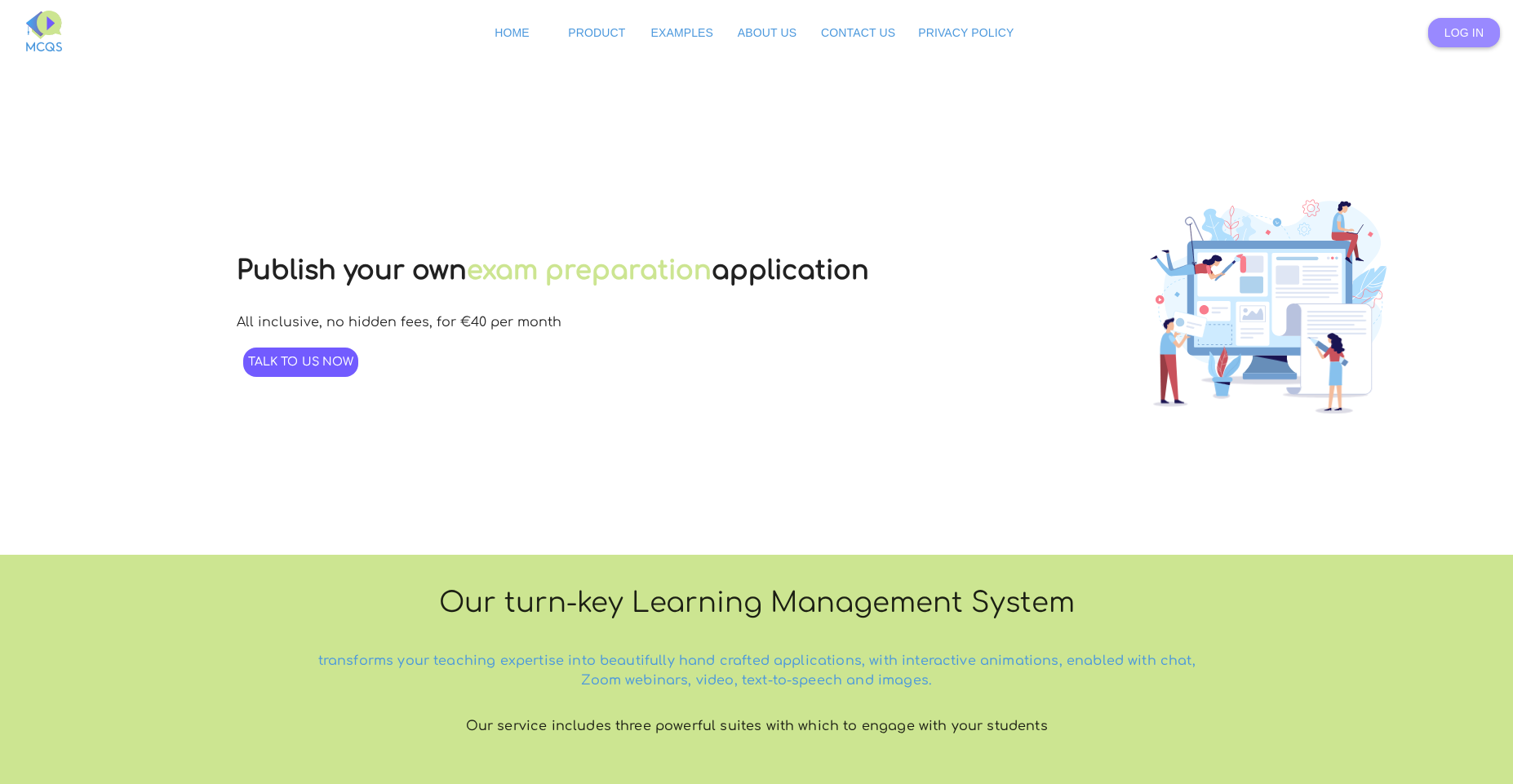
click at [756, 42] on link "Log In" at bounding box center [1464, 32] width 72 height 29
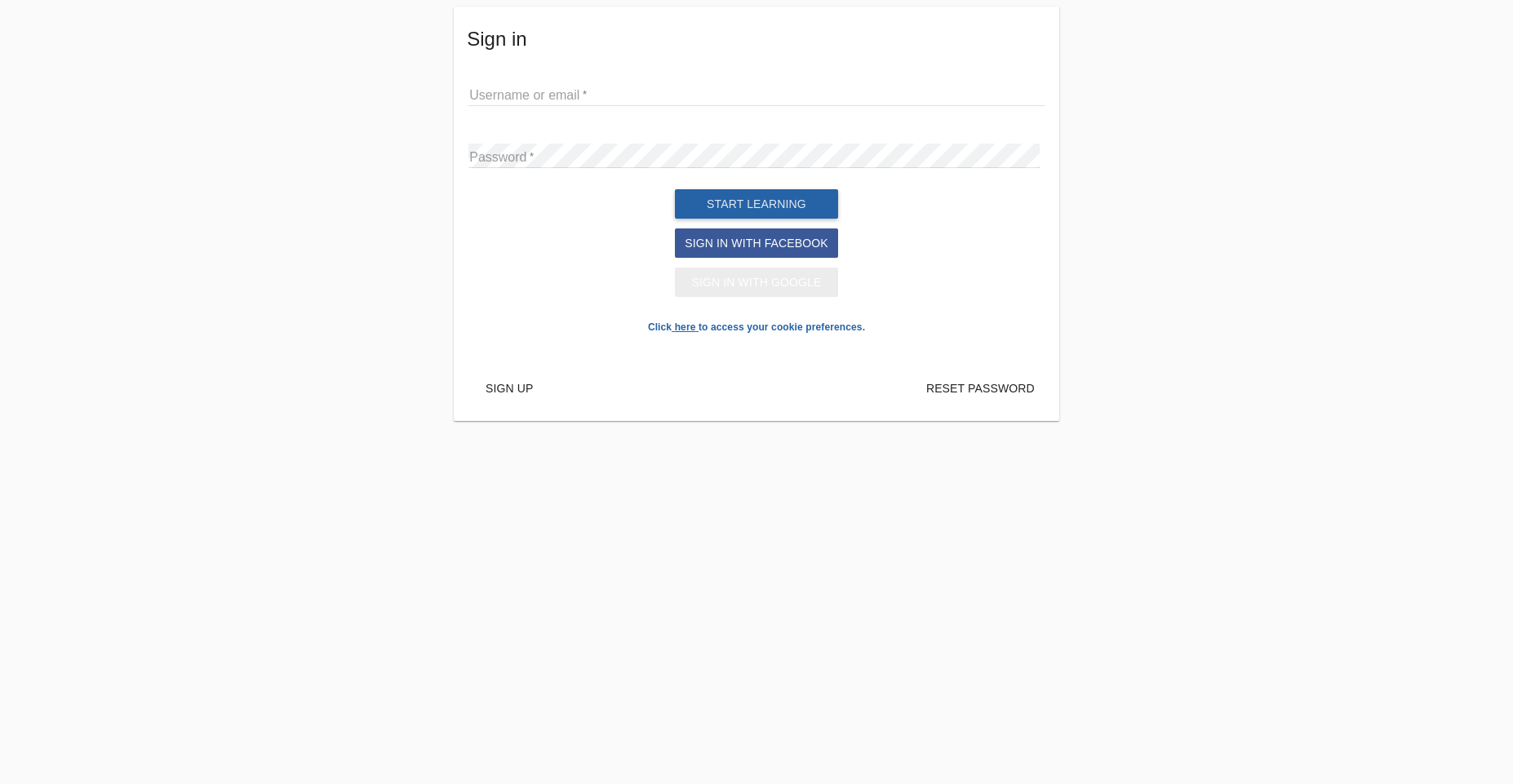
click at [754, 289] on span "Sign in with Google" at bounding box center [756, 282] width 130 height 13
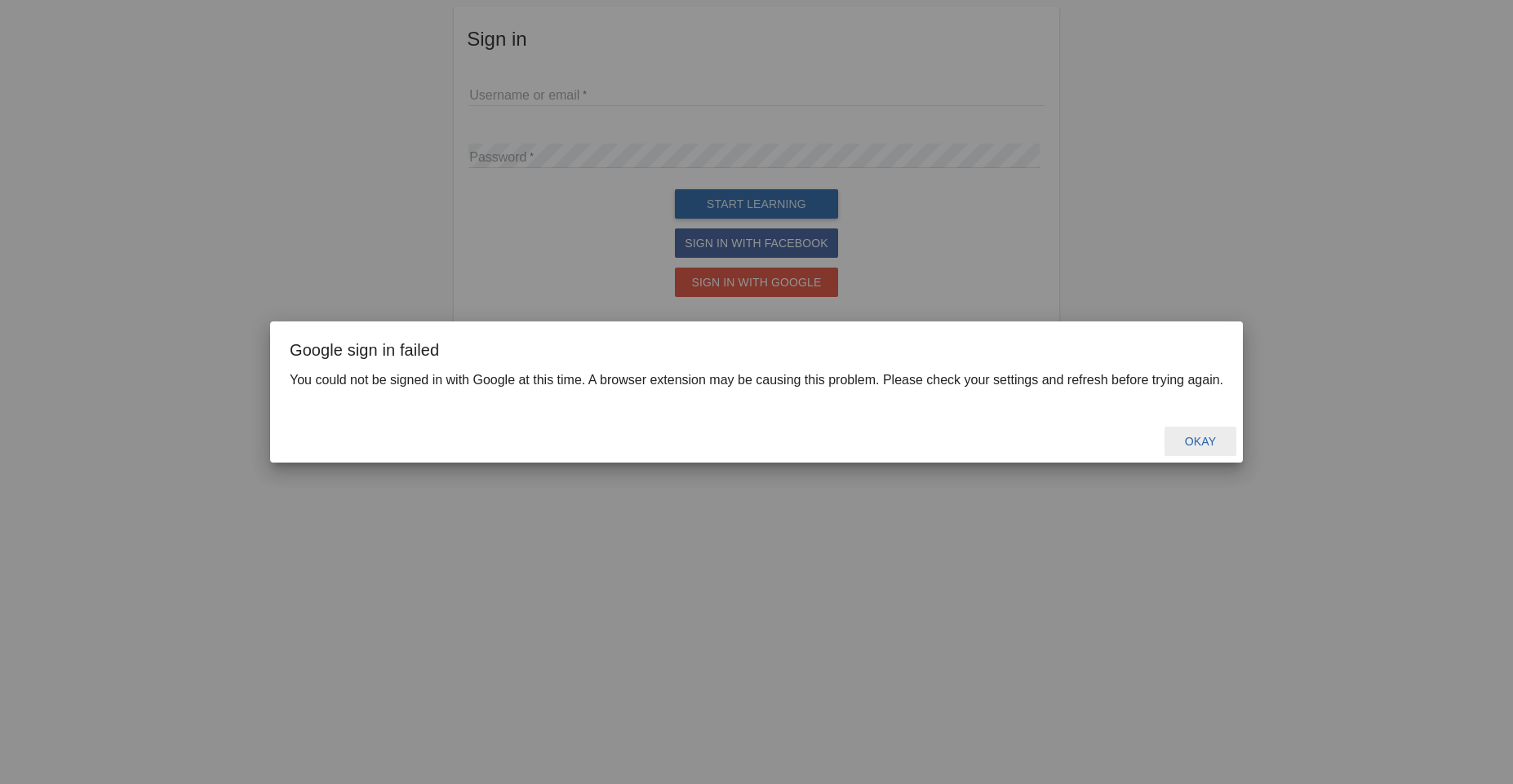
click at [756, 433] on button "Okay" at bounding box center [1201, 441] width 72 height 29
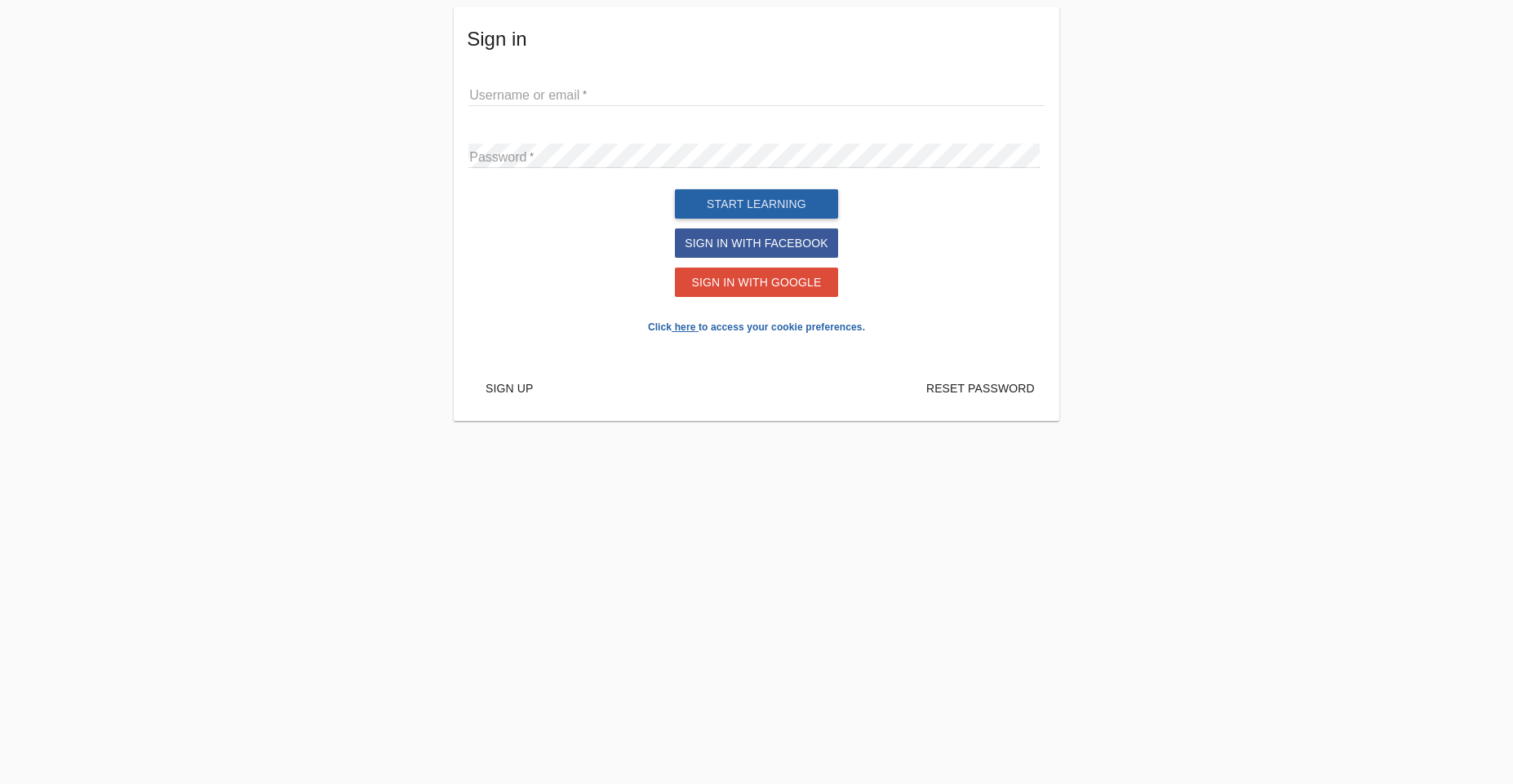
click at [652, 106] on input "text" at bounding box center [756, 93] width 576 height 24
click at [517, 395] on span "Sign up" at bounding box center [509, 389] width 48 height 13
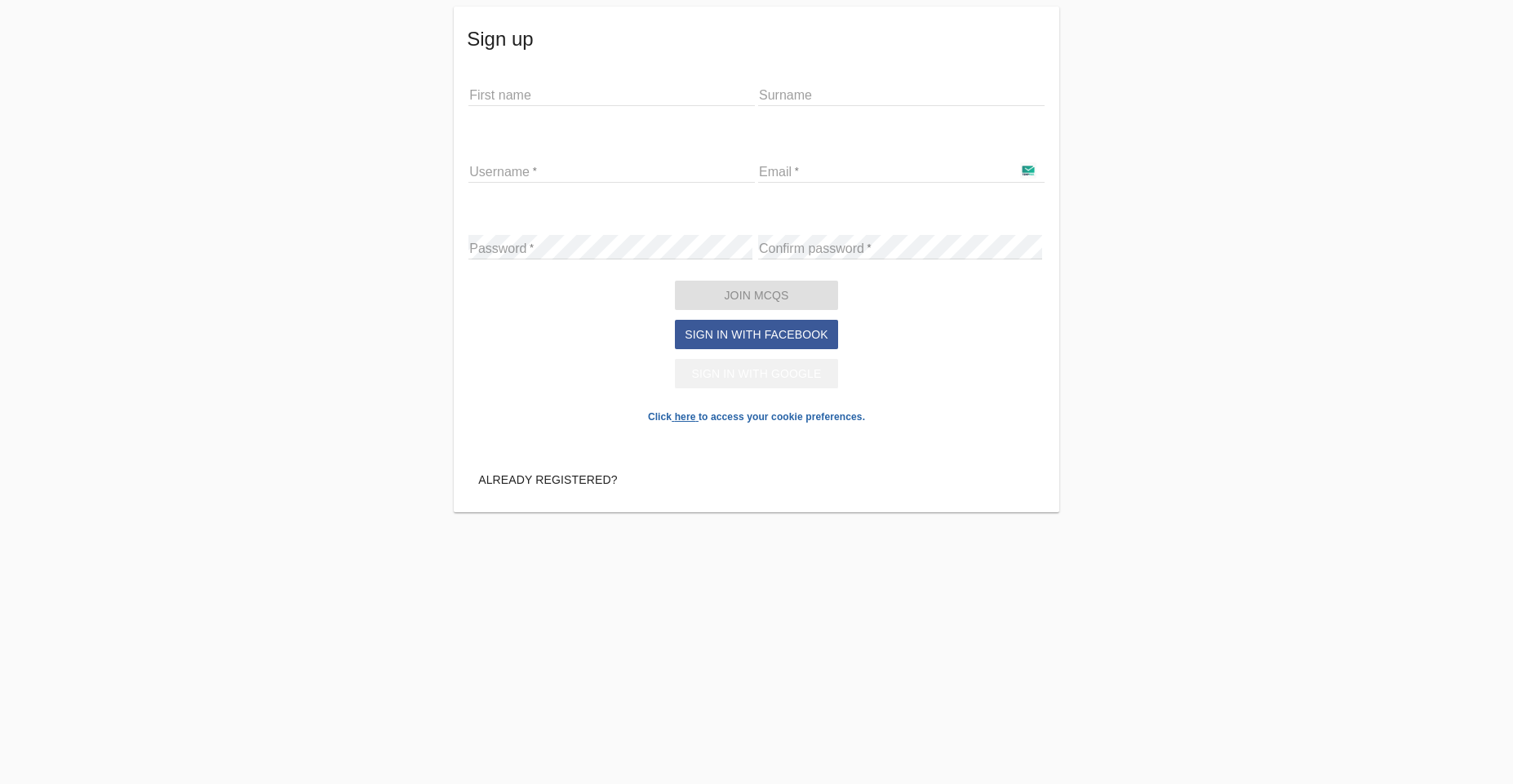
click at [756, 389] on button "Sign in with Google" at bounding box center [756, 374] width 163 height 29
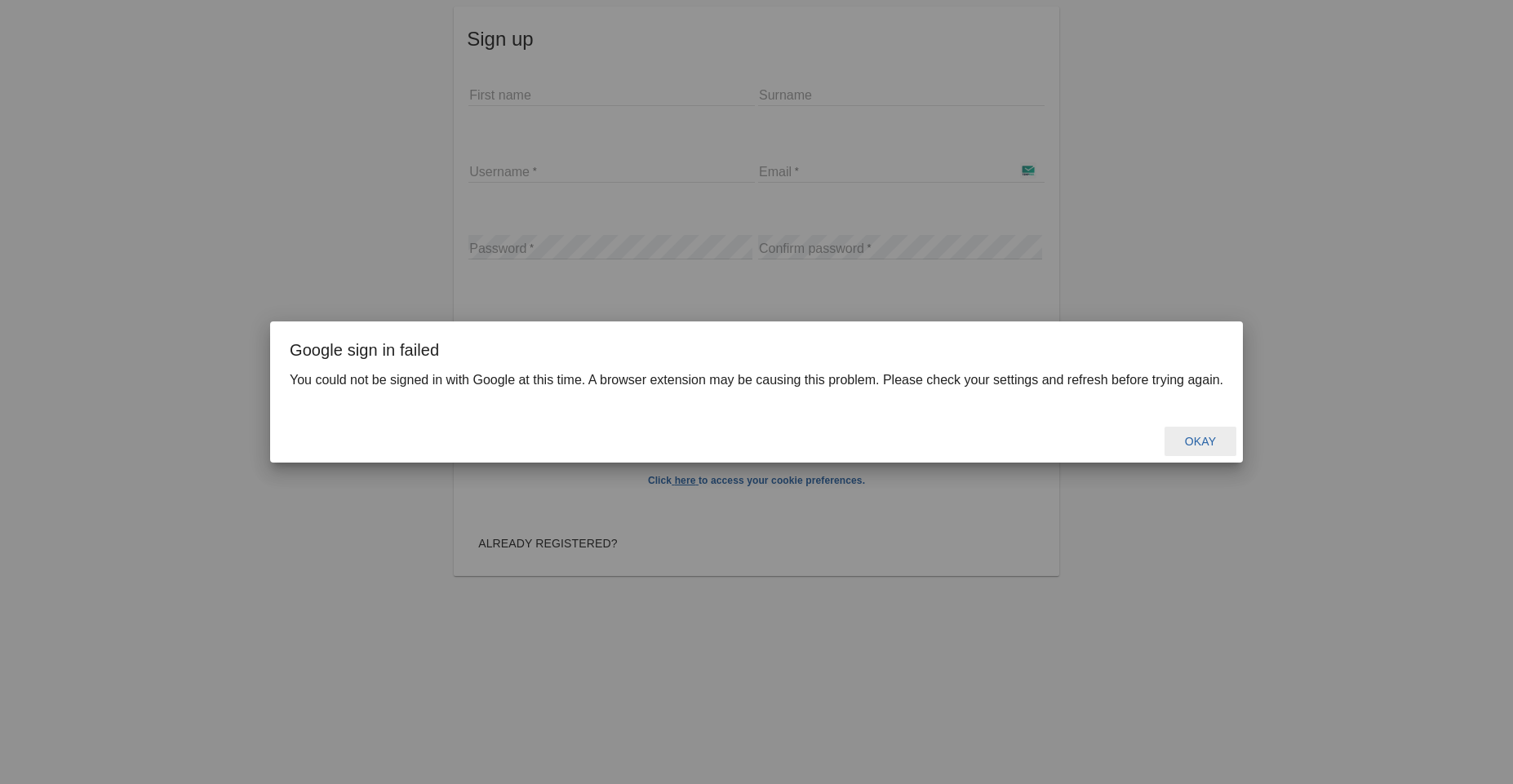
click at [756, 437] on span "Okay" at bounding box center [1200, 441] width 31 height 13
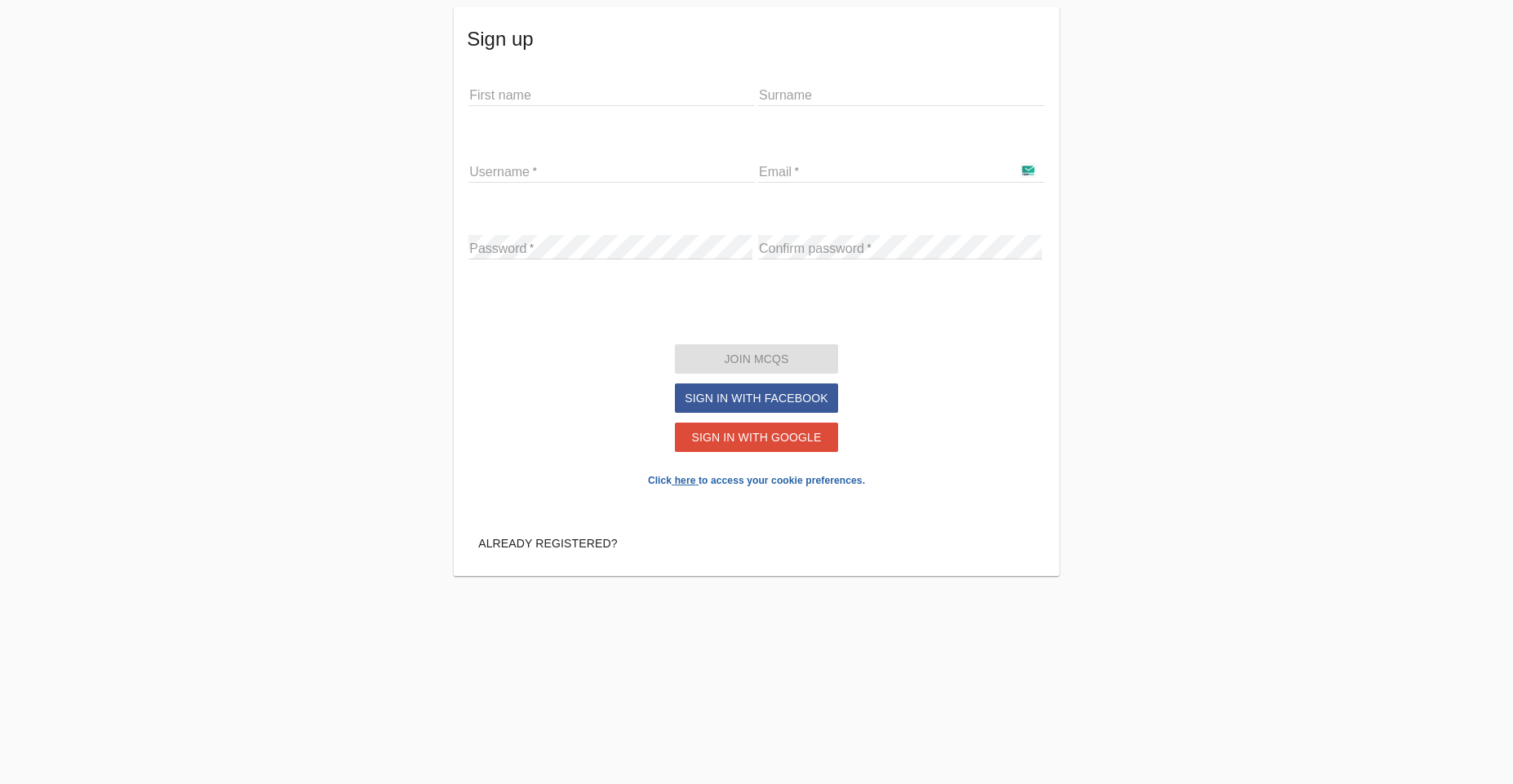
type input "[PERSON_NAME]"
type input "tofogopi"
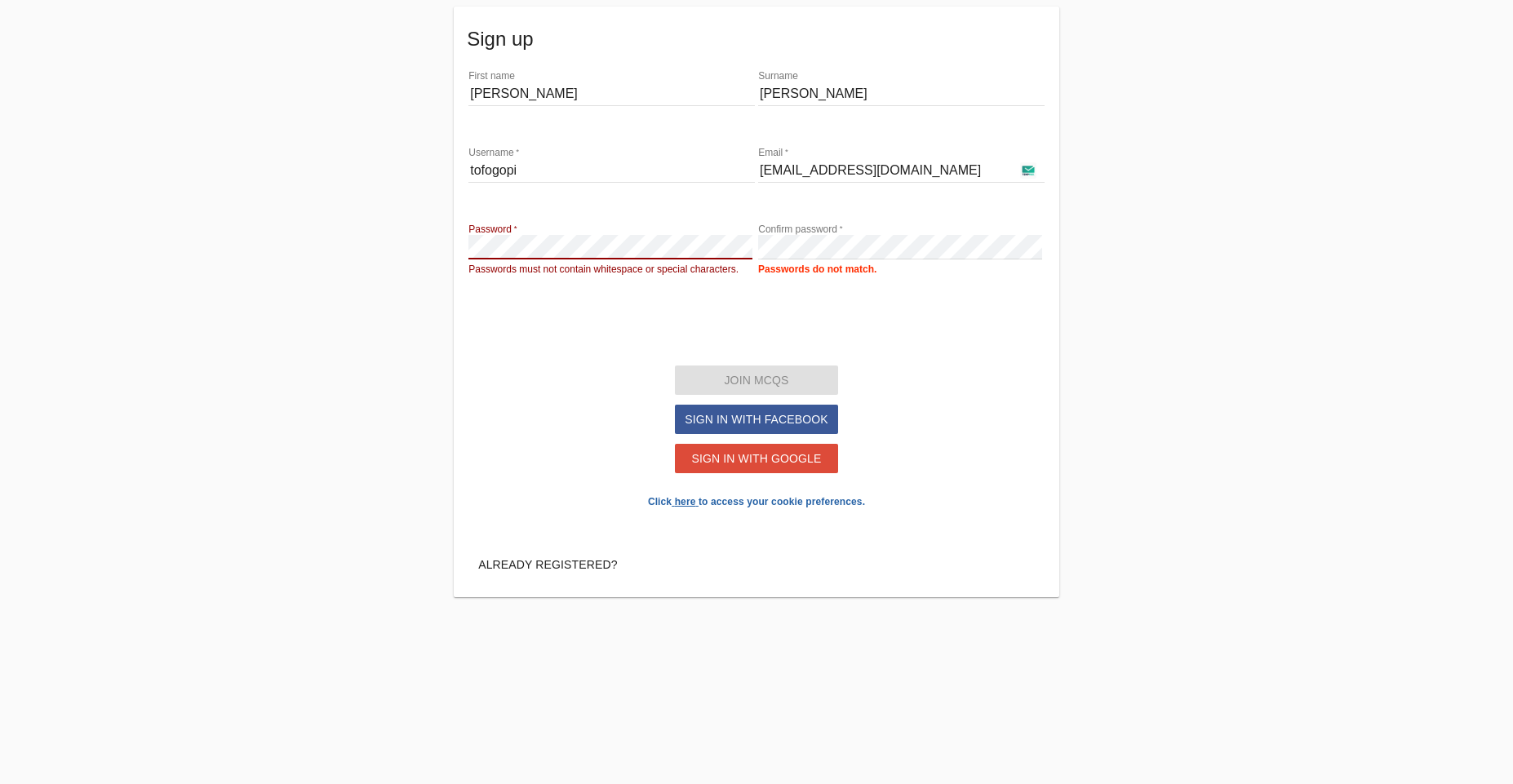
click at [756, 167] on input "[EMAIL_ADDRESS][DOMAIN_NAME]" at bounding box center [901, 170] width 287 height 24
paste input "nocima8896@ahvin"
type input "[EMAIL_ADDRESS][DOMAIN_NAME]"
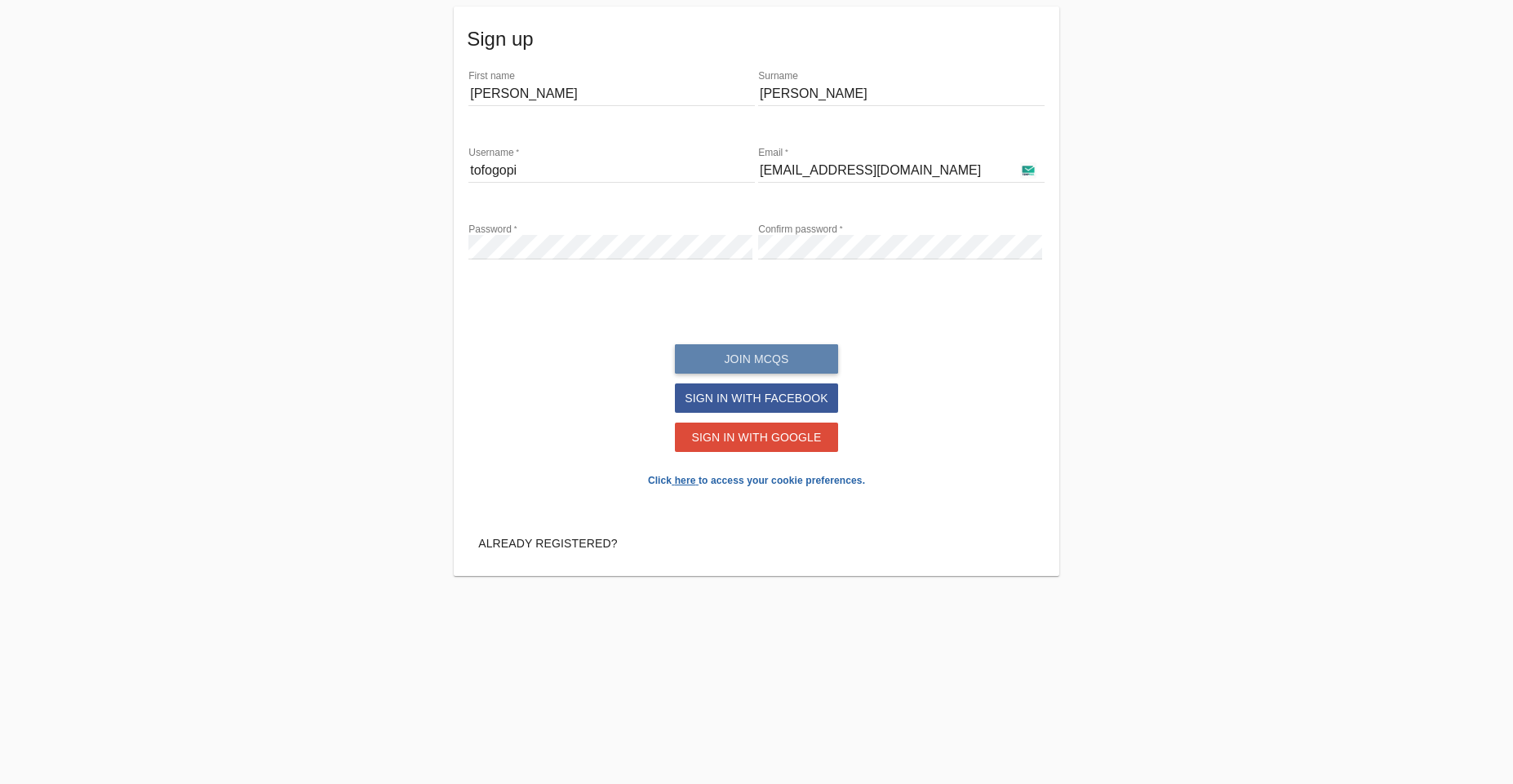
click at [756, 364] on button "Join mcqs" at bounding box center [756, 358] width 163 height 29
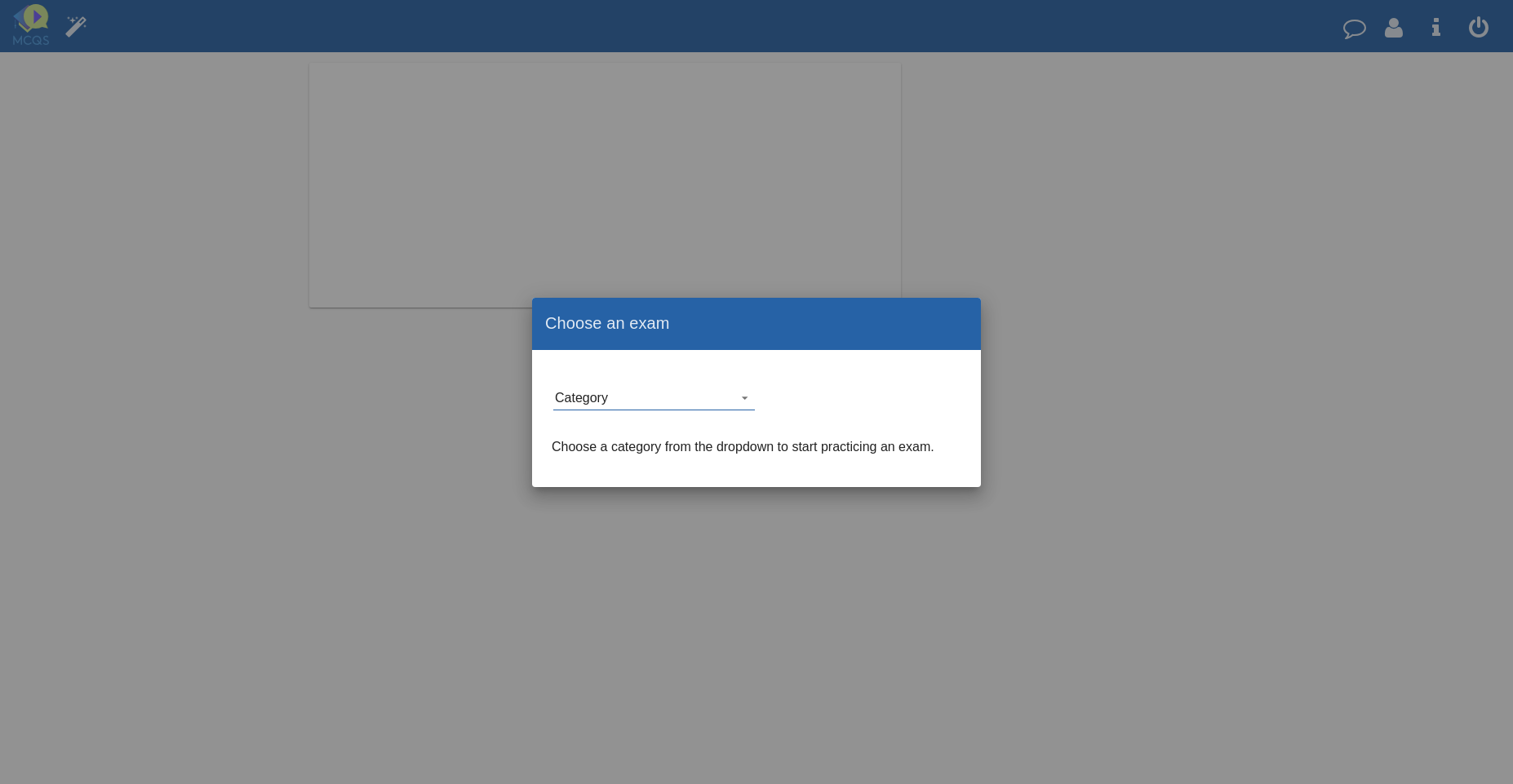
click at [672, 386] on md-select "Category" at bounding box center [653, 398] width 202 height 24
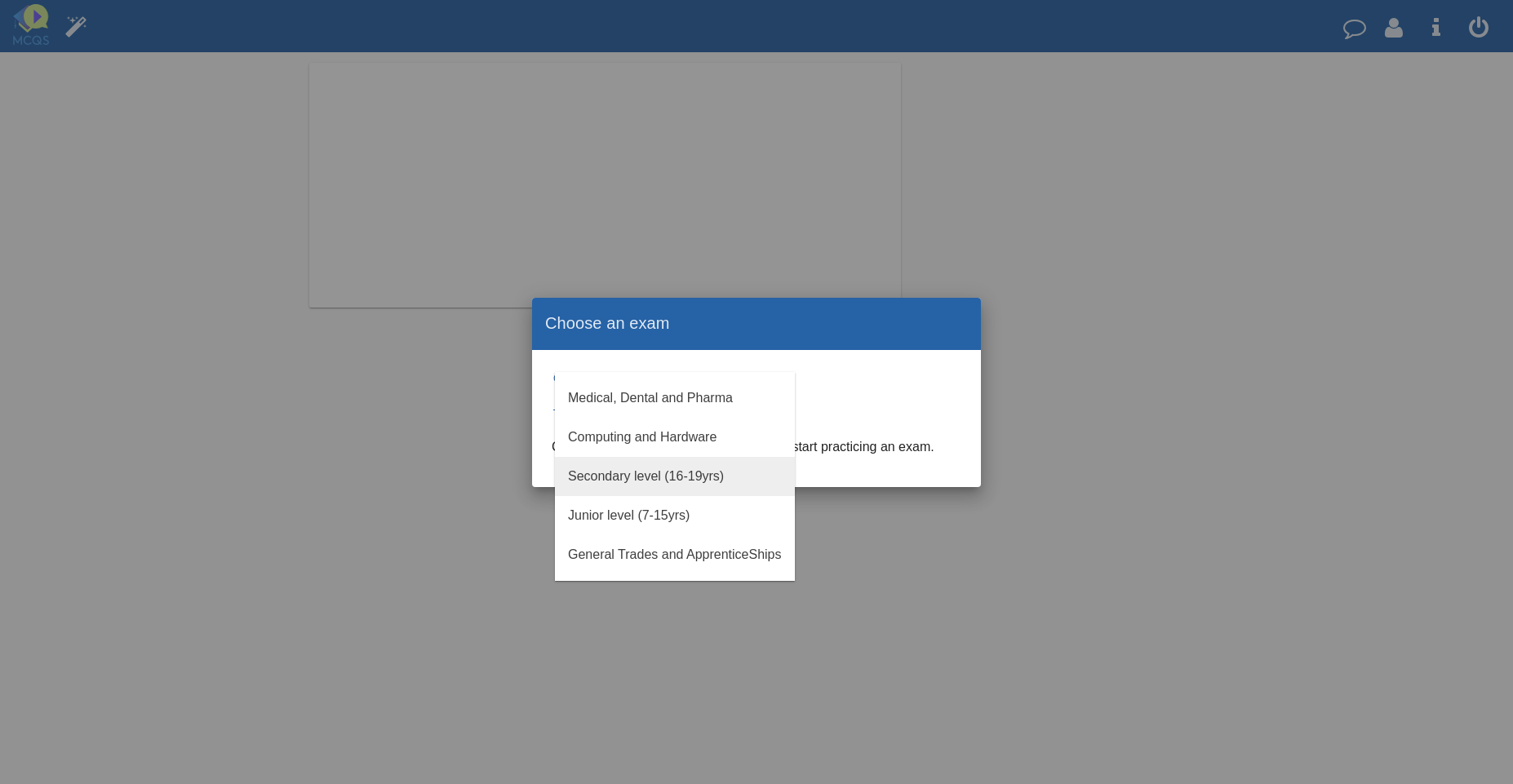
scroll to position [98, 0]
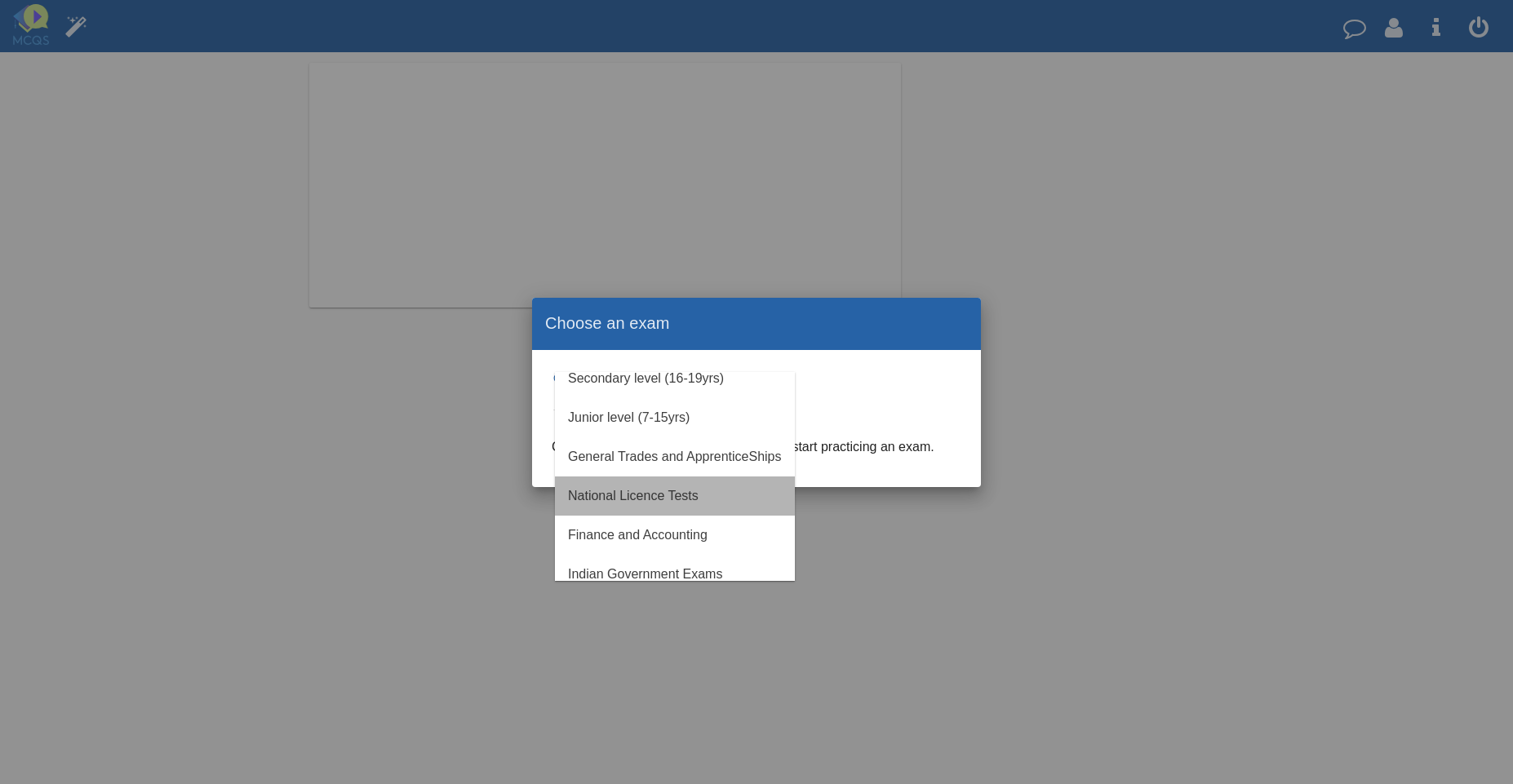
click at [720, 497] on md-option "National Licence Tests" at bounding box center [674, 496] width 240 height 39
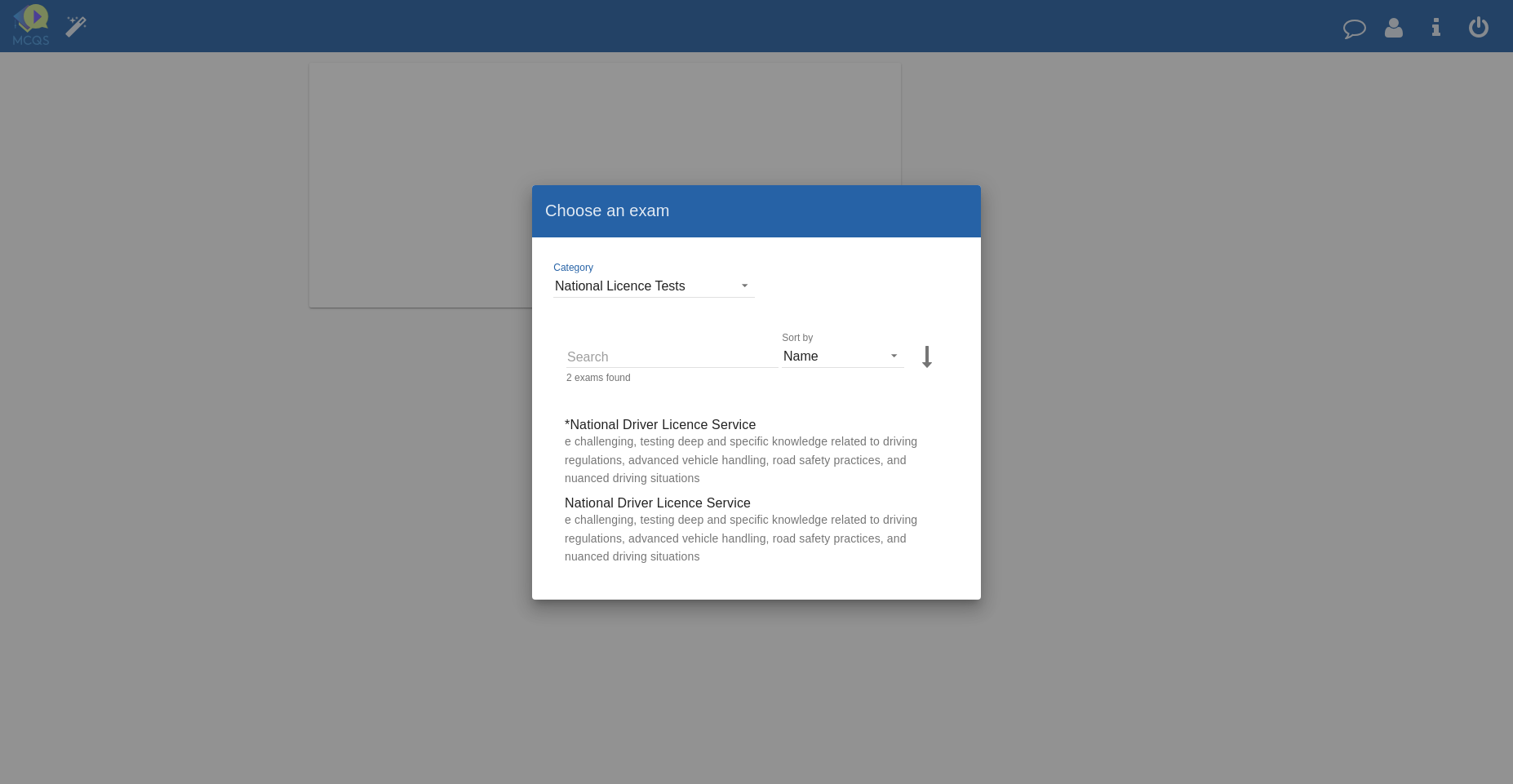
click at [716, 300] on div "Category National Licence Tests" at bounding box center [756, 286] width 410 height 57
